Goal: Find specific page/section: Find specific page/section

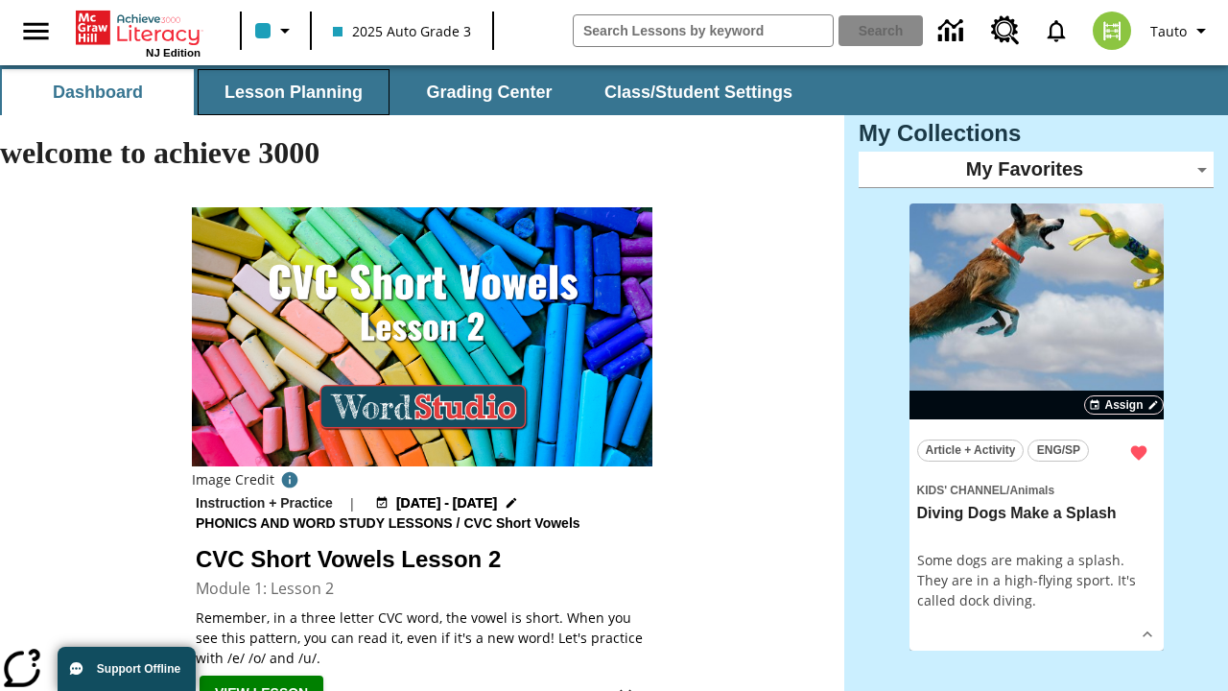
click at [294, 92] on button "Lesson Planning" at bounding box center [294, 92] width 192 height 46
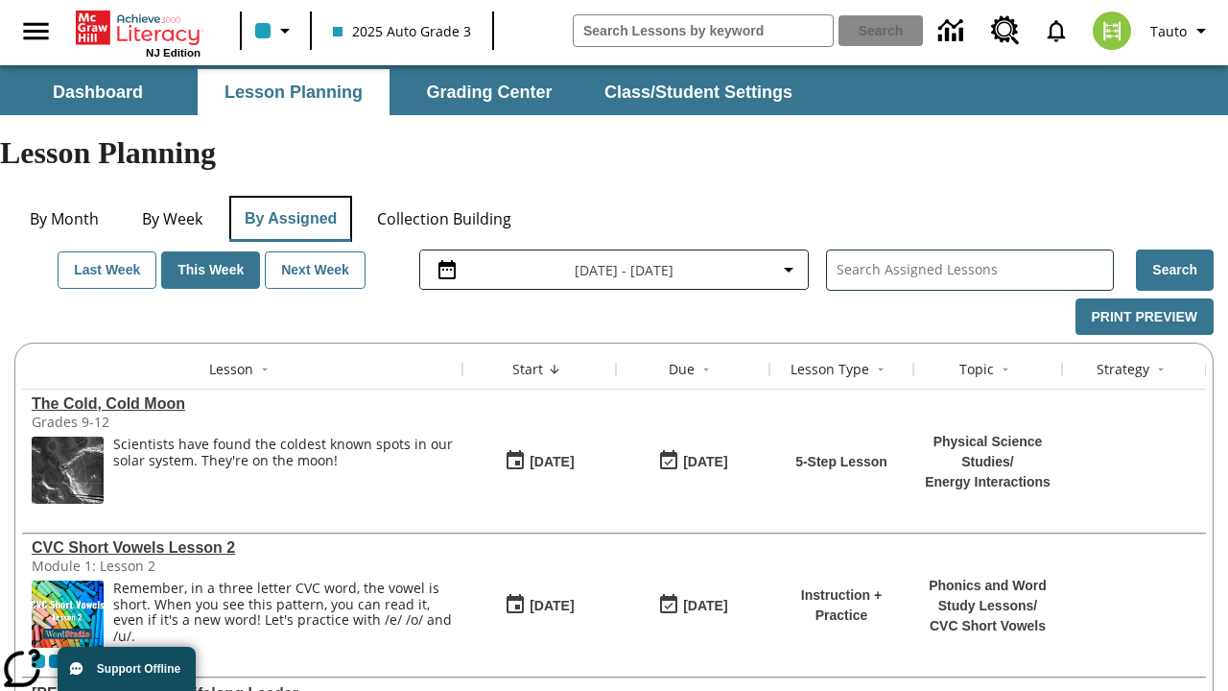
click at [290, 196] on button "By Assigned" at bounding box center [290, 219] width 123 height 46
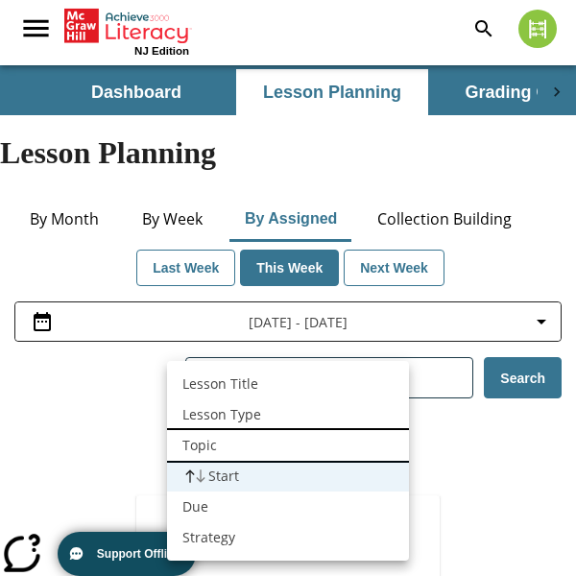
click at [288, 445] on li "Topic" at bounding box center [288, 445] width 242 height 31
